Goal: Navigation & Orientation: Find specific page/section

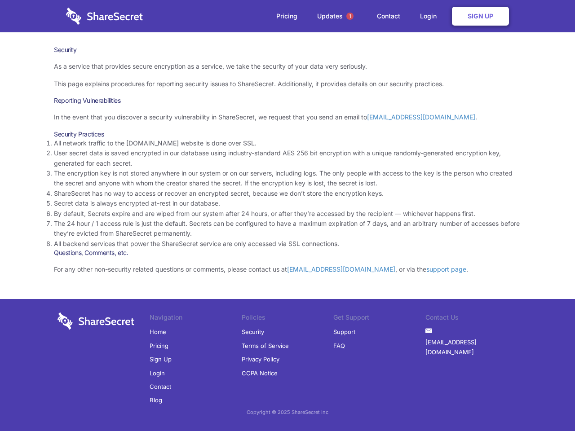
click at [288, 216] on li "By default, Secrets expire and are wiped from our system after 24 hours, or aft…" at bounding box center [287, 214] width 467 height 10
click at [350, 16] on span "1" at bounding box center [350, 16] width 7 height 7
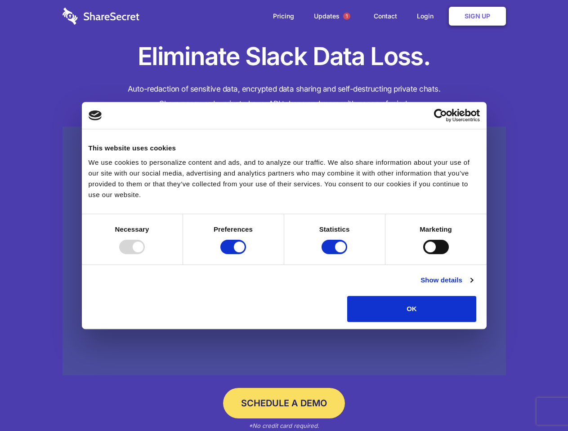
click at [145, 254] on div at bounding box center [132, 247] width 26 height 14
click at [246, 254] on input "Preferences" at bounding box center [233, 247] width 26 height 14
checkbox input "false"
click at [335, 254] on input "Statistics" at bounding box center [334, 247] width 26 height 14
checkbox input "false"
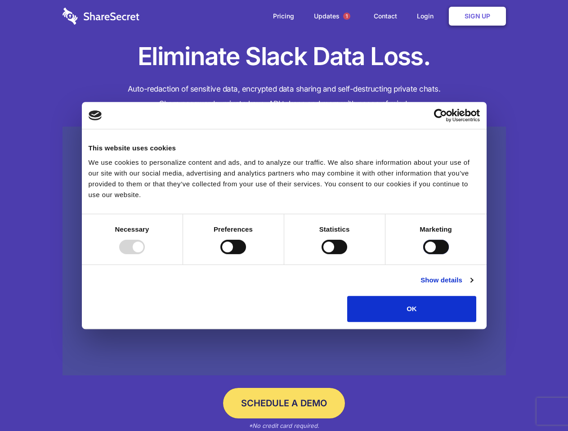
click at [423, 254] on input "Marketing" at bounding box center [436, 247] width 26 height 14
checkbox input "true"
click at [472, 286] on link "Show details" at bounding box center [446, 280] width 52 height 11
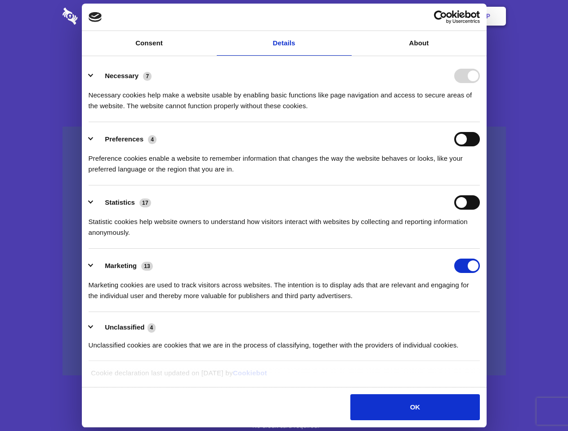
click at [480, 122] on li "Necessary 7 Necessary cookies help make a website usable by enabling basic func…" at bounding box center [284, 90] width 391 height 63
click at [346, 16] on span "1" at bounding box center [346, 16] width 7 height 7
